Goal: Task Accomplishment & Management: Manage account settings

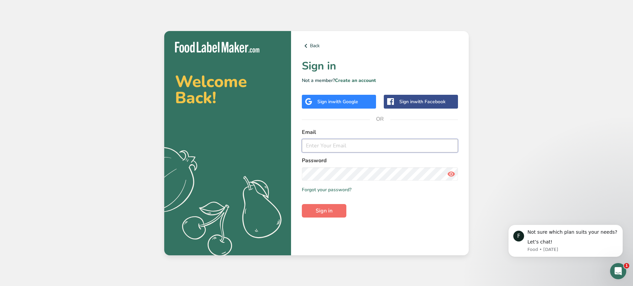
type input "[EMAIL_ADDRESS][DOMAIN_NAME]"
click at [331, 213] on span "Sign in" at bounding box center [324, 211] width 17 height 8
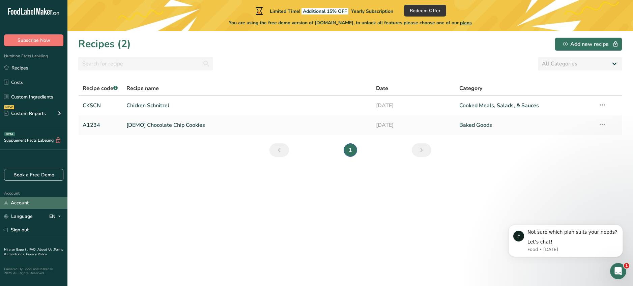
click at [25, 203] on link "Account" at bounding box center [33, 203] width 67 height 12
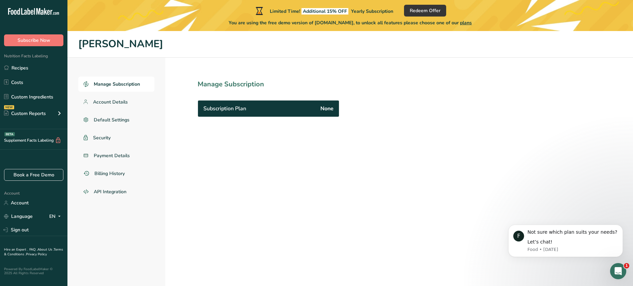
click at [120, 85] on span "Manage Subscription" at bounding box center [117, 84] width 46 height 7
click at [262, 111] on div "Subscription Plan None" at bounding box center [268, 108] width 141 height 16
click at [212, 105] on span "Subscription Plan" at bounding box center [224, 109] width 43 height 8
click at [470, 24] on span "plans" at bounding box center [466, 23] width 12 height 6
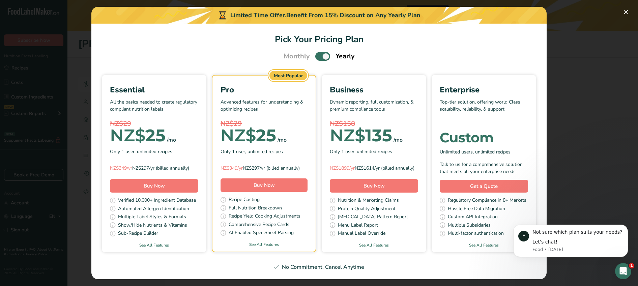
scroll to position [34, 0]
click at [316, 241] on link "See All Features" at bounding box center [263, 244] width 103 height 6
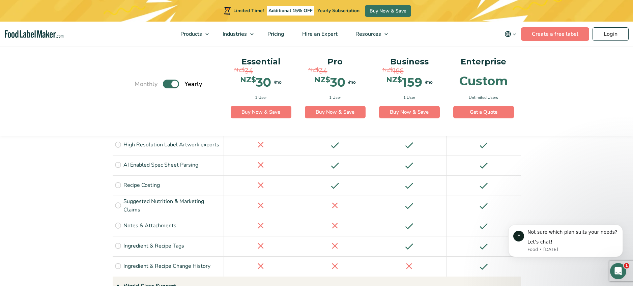
scroll to position [1239, 0]
